Goal: Information Seeking & Learning: Learn about a topic

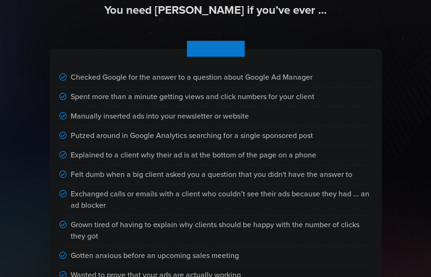
scroll to position [812, 0]
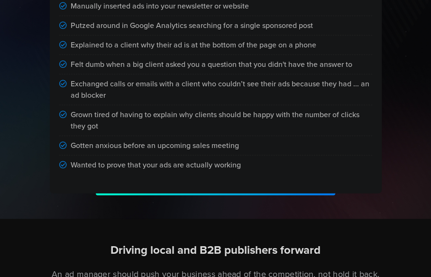
click at [396, 191] on div "Checked Google for the answer to a question about Google Ad Manager Spent more …" at bounding box center [216, 53] width 420 height 284
click at [10, 15] on div "Checked Google for the answer to a question about Google Ad Manager Spent more …" at bounding box center [216, 53] width 420 height 284
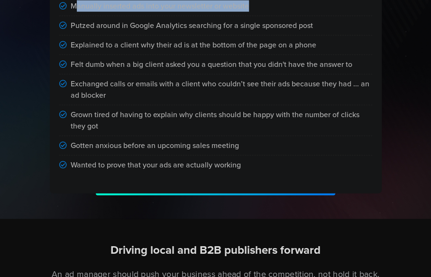
click at [10, 15] on div "Checked Google for the answer to a question about Google Ad Manager Spent more …" at bounding box center [216, 53] width 420 height 284
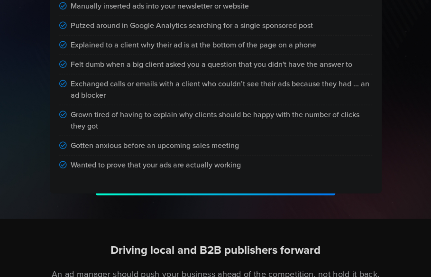
drag, startPoint x: 421, startPoint y: 193, endPoint x: 304, endPoint y: 220, distance: 119.4
click at [304, 220] on div "We help publishers impress, perform, and renew BROADSTREET IS THE ONLY AD MANAG…" at bounding box center [215, 276] width 431 height 2101
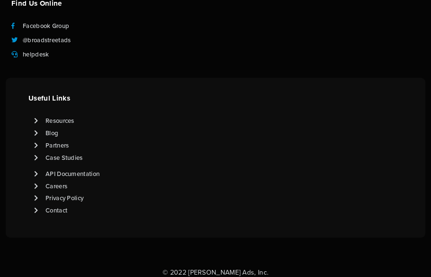
scroll to position [2373, 0]
